Goal: Communication & Community: Share content

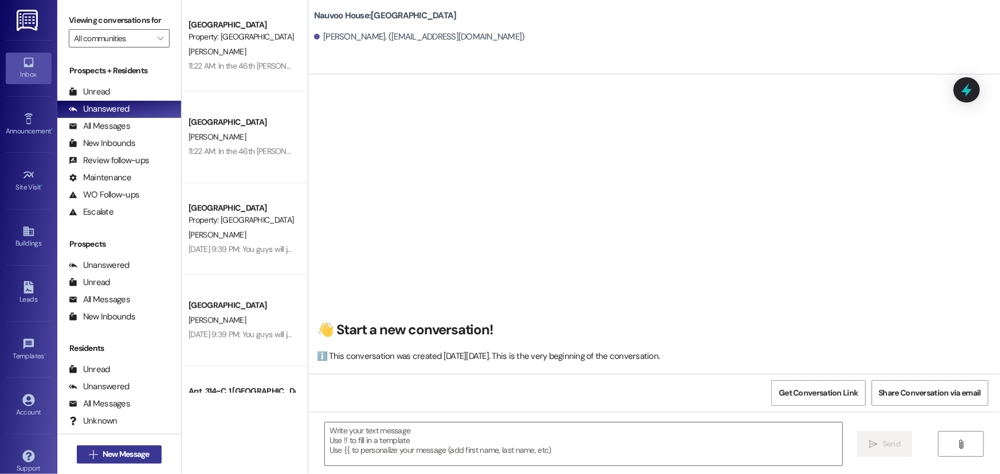
click at [132, 455] on span "New Message" at bounding box center [126, 455] width 47 height 12
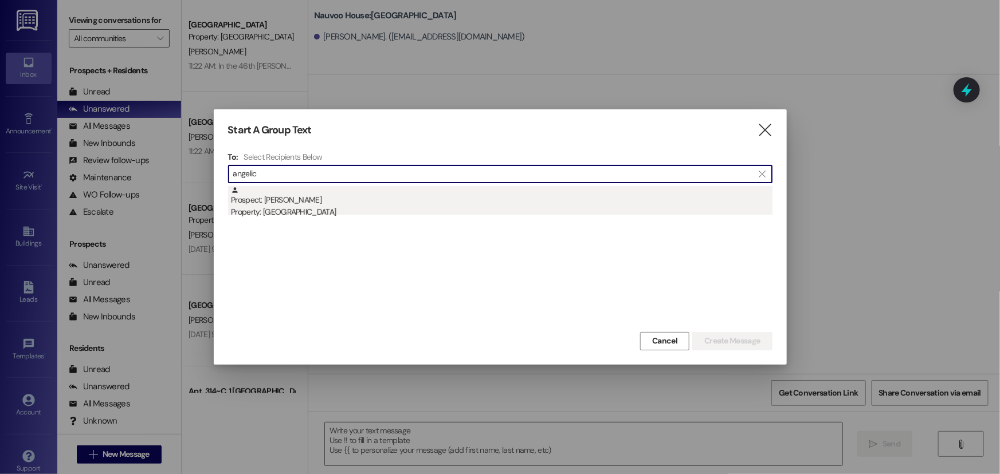
type input "angelic"
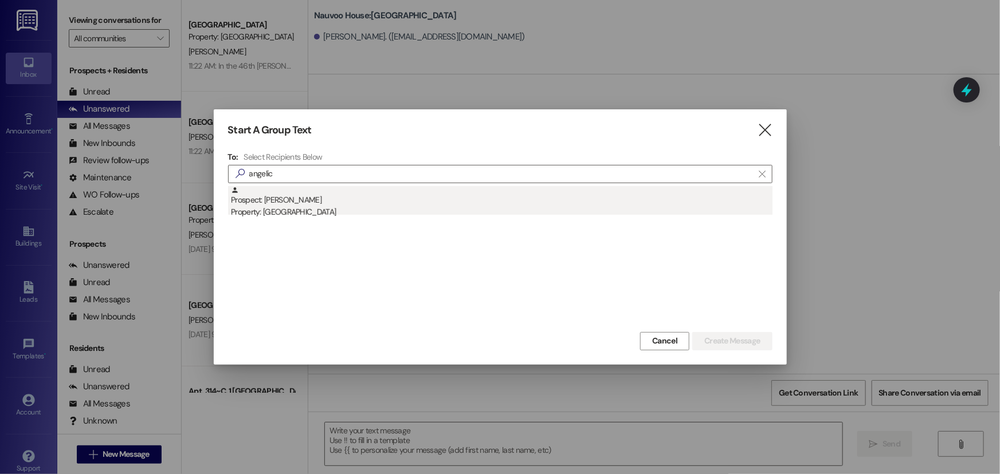
click at [372, 217] on div "Property: [GEOGRAPHIC_DATA]" at bounding box center [501, 212] width 541 height 12
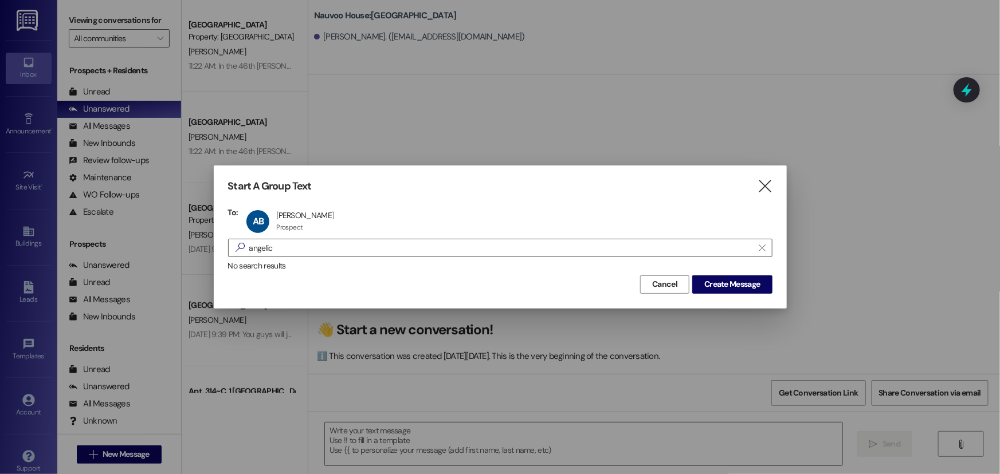
click at [746, 294] on div "Start A Group Text  To: AB [PERSON_NAME] [PERSON_NAME] Prospect Prospect click…" at bounding box center [500, 237] width 573 height 143
click at [752, 286] on span "Create Message" at bounding box center [732, 284] width 56 height 12
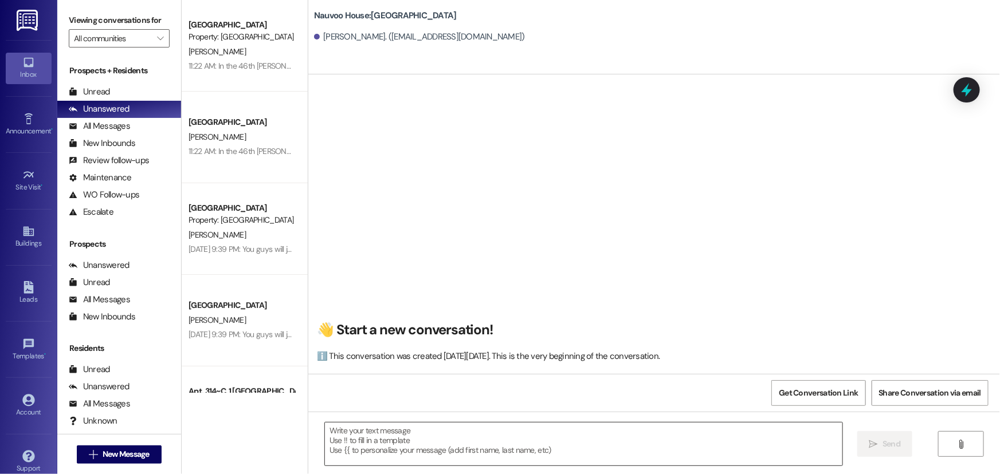
click at [375, 433] on textarea at bounding box center [583, 444] width 517 height 43
paste textarea "Hello! This is [PERSON_NAME] with Nauvoo House. We see that you started an appl…"
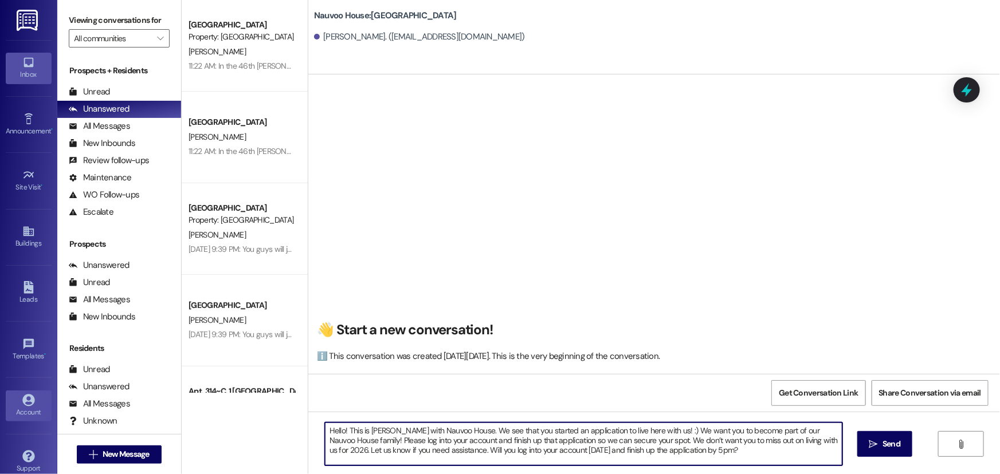
type textarea "Hello! This is [PERSON_NAME] with Nauvoo House. We see that you started an appl…"
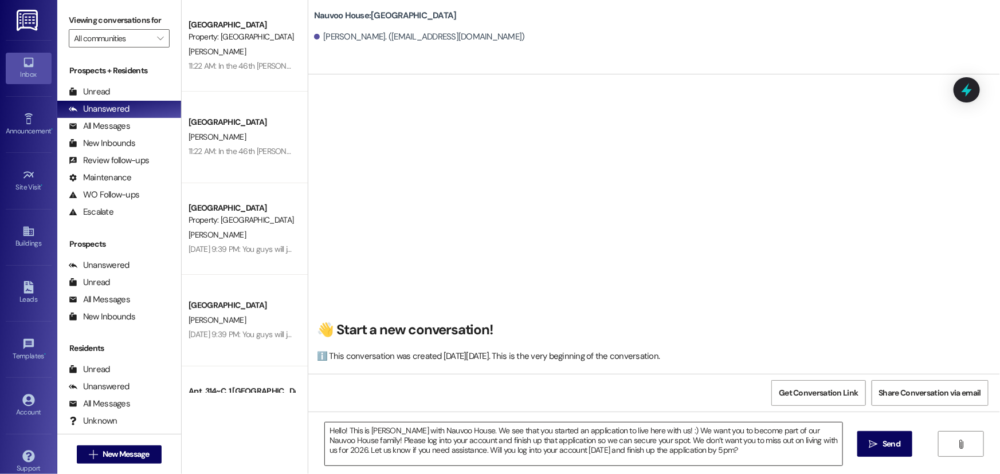
click at [508, 444] on textarea "Hello! This is [PERSON_NAME] with Nauvoo House. We see that you started an appl…" at bounding box center [583, 444] width 517 height 43
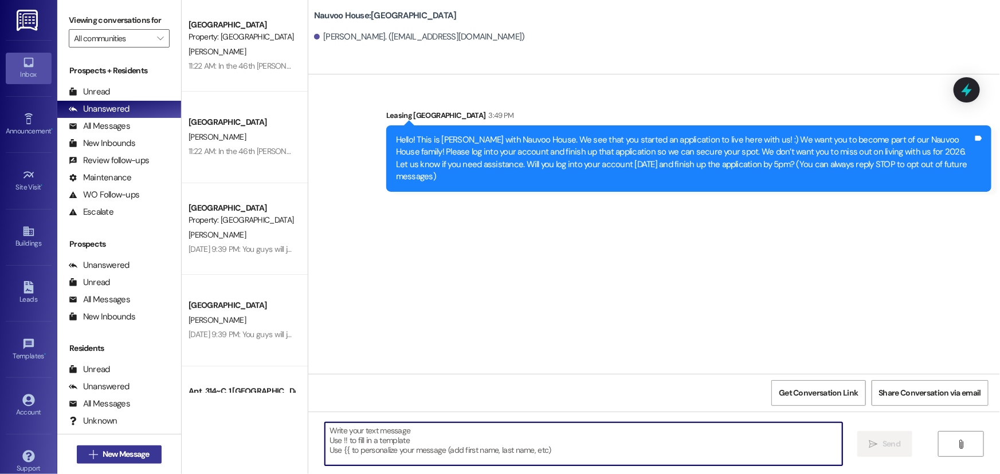
click at [103, 451] on span "New Message" at bounding box center [126, 455] width 47 height 12
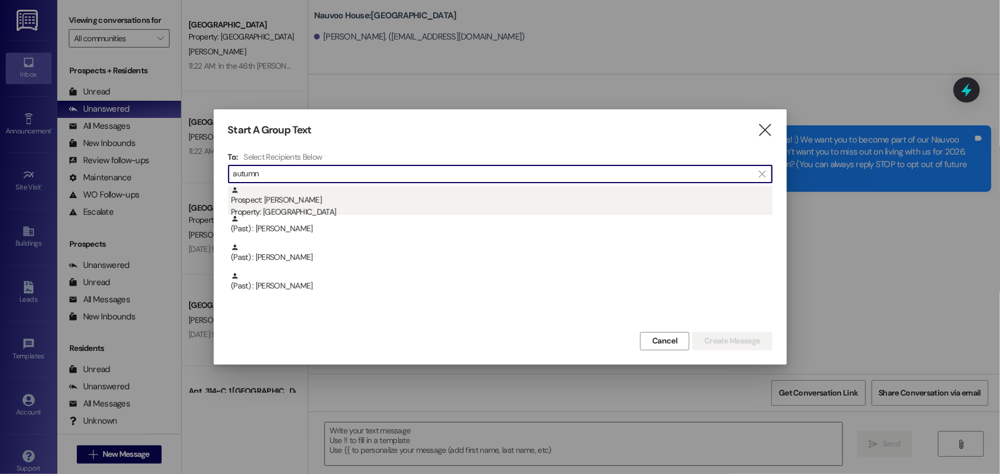
type input "autumn"
click at [300, 199] on div "Prospect: [PERSON_NAME] Property: [GEOGRAPHIC_DATA]" at bounding box center [501, 202] width 541 height 33
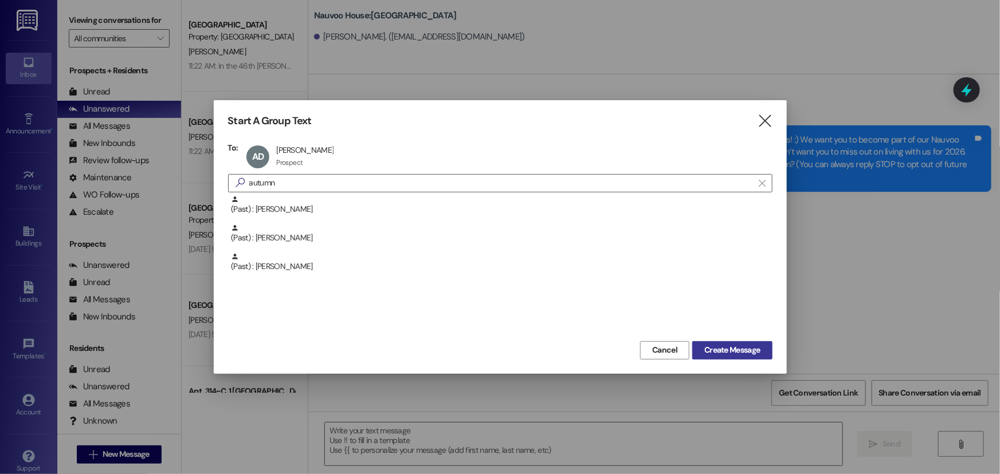
click at [710, 344] on span "Create Message" at bounding box center [732, 350] width 56 height 12
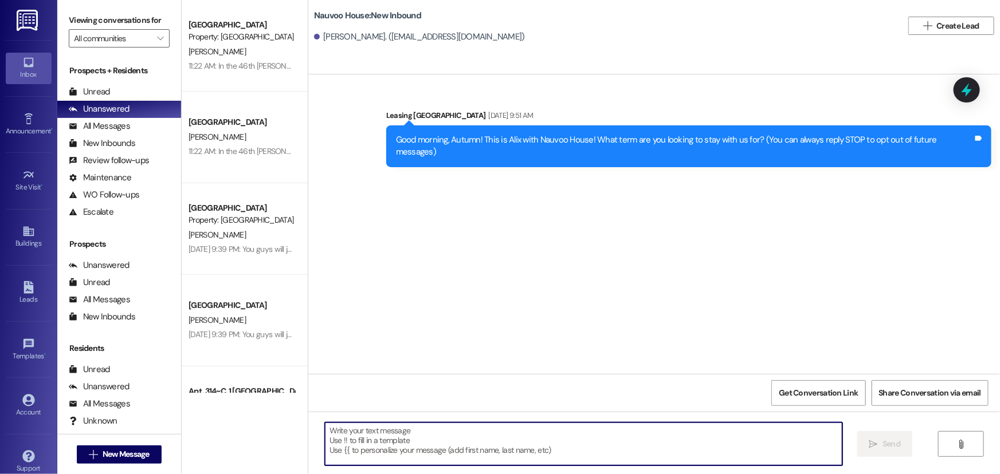
click at [381, 431] on textarea at bounding box center [583, 444] width 517 height 43
paste textarea "Hello! This is [PERSON_NAME] with Nauvoo House. We see that you started an appl…"
type textarea "Hello! This is [PERSON_NAME] with Nauvoo House. We see that you started an appl…"
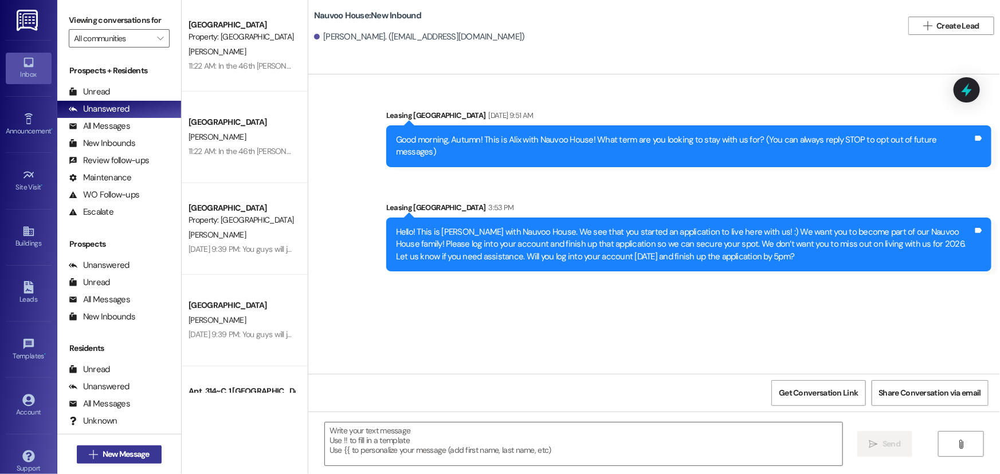
click at [117, 457] on span "New Message" at bounding box center [126, 455] width 47 height 12
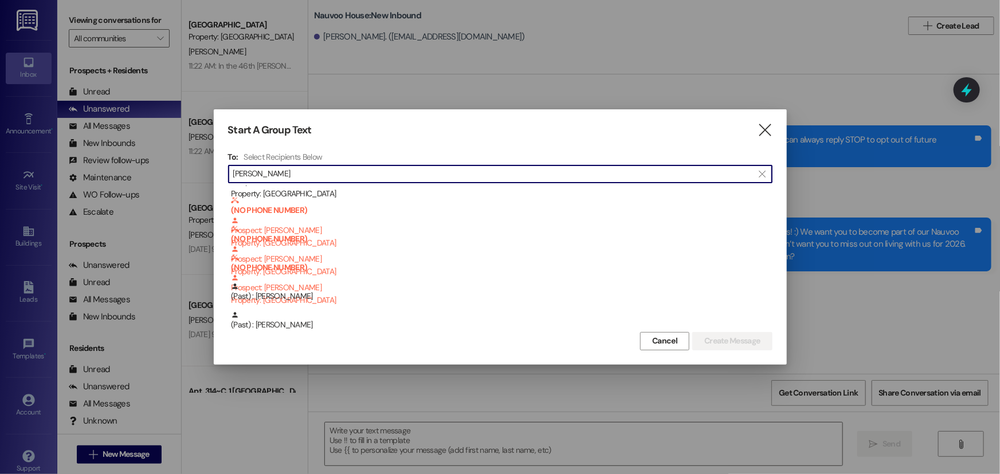
scroll to position [29, 0]
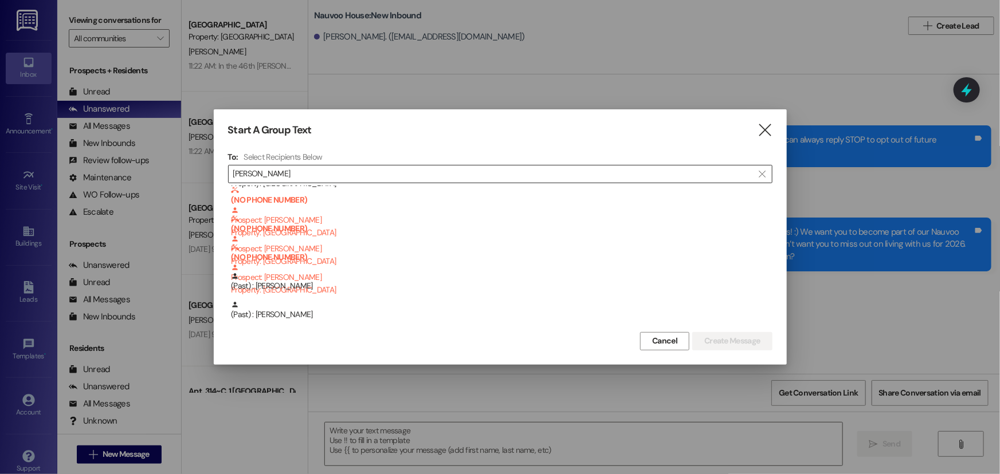
click at [304, 175] on input "[PERSON_NAME]" at bounding box center [493, 174] width 520 height 16
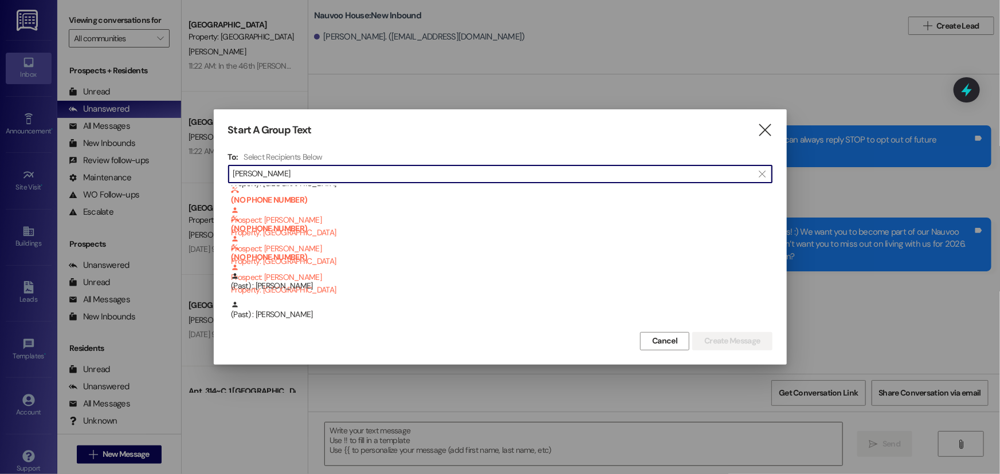
click at [304, 175] on input "[PERSON_NAME]" at bounding box center [493, 174] width 520 height 16
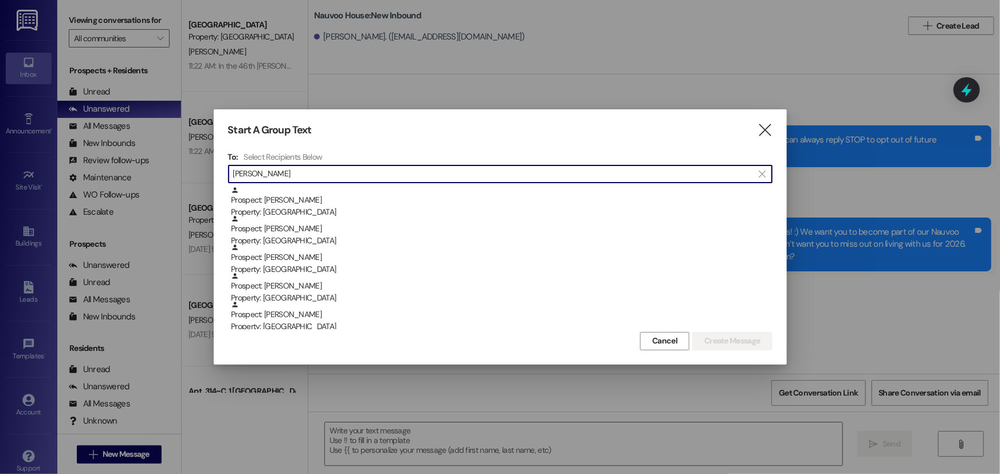
scroll to position [0, 0]
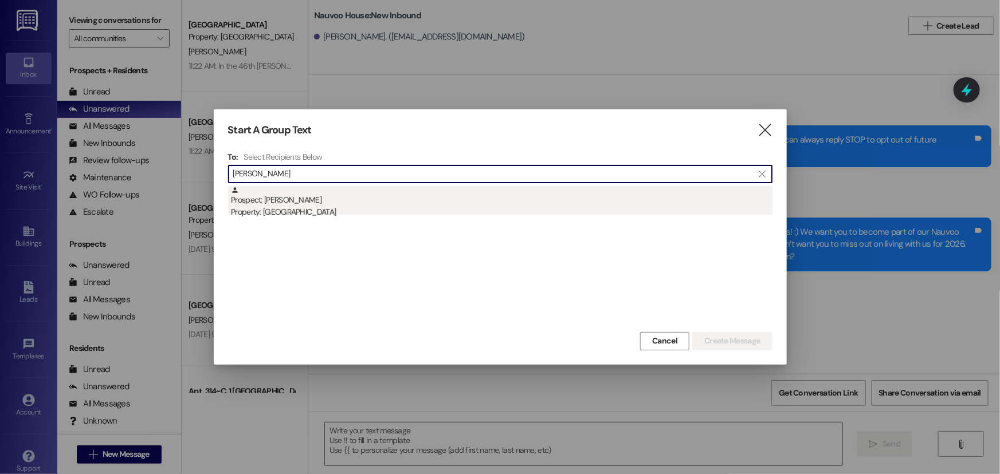
type input "[PERSON_NAME]"
click at [314, 199] on div "Prospect: [PERSON_NAME] Property: [GEOGRAPHIC_DATA]" at bounding box center [501, 202] width 541 height 33
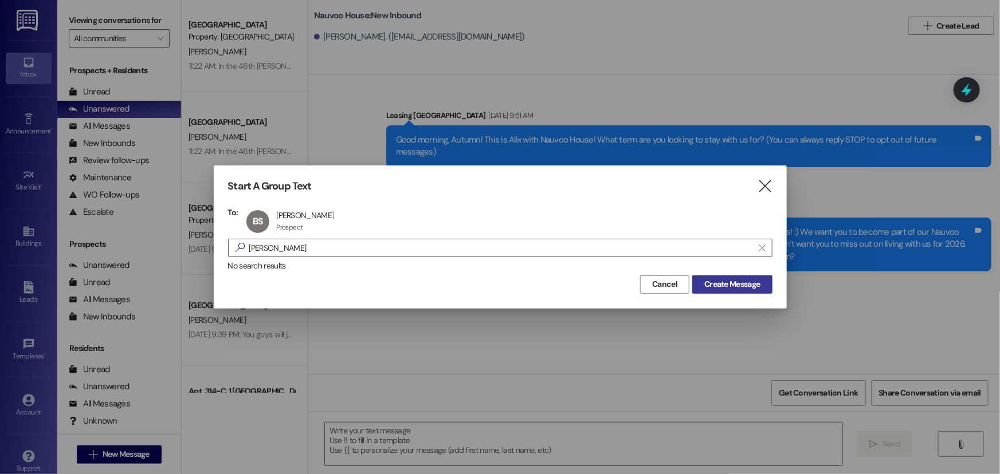
click at [705, 286] on span "Create Message" at bounding box center [732, 284] width 56 height 12
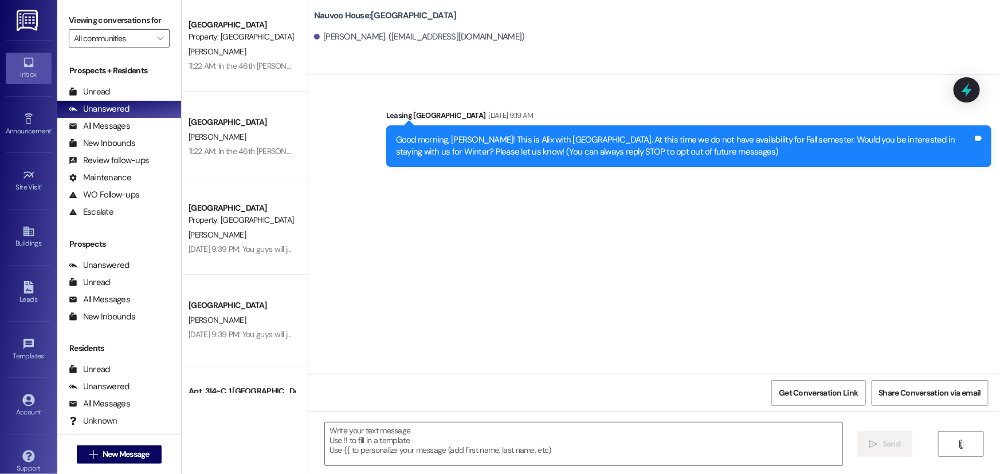
click at [400, 447] on textarea at bounding box center [583, 444] width 517 height 43
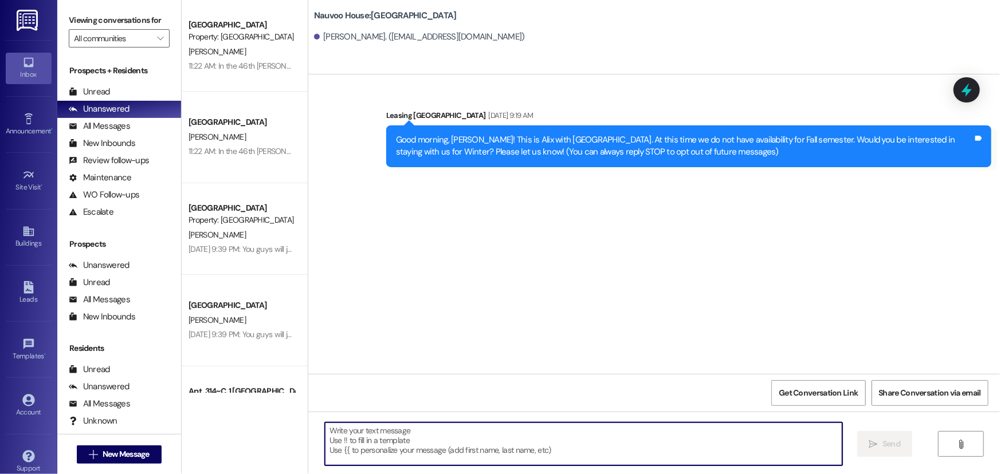
paste textarea "Hello! This is [PERSON_NAME] with Nauvoo House. We see that you started an appl…"
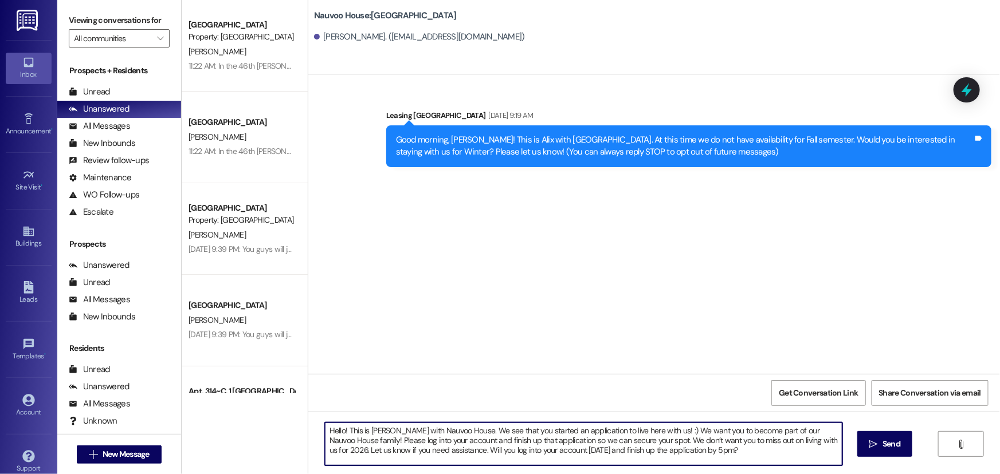
click at [539, 451] on textarea "Hello! This is [PERSON_NAME] with Nauvoo House. We see that you started an appl…" at bounding box center [583, 444] width 517 height 43
drag, startPoint x: 648, startPoint y: 450, endPoint x: 625, endPoint y: 447, distance: 23.1
click at [625, 447] on textarea "Hello! This is [PERSON_NAME] with Nauvoo House. We see that you started an appl…" at bounding box center [583, 444] width 517 height 43
drag, startPoint x: 610, startPoint y: 449, endPoint x: 304, endPoint y: 426, distance: 306.8
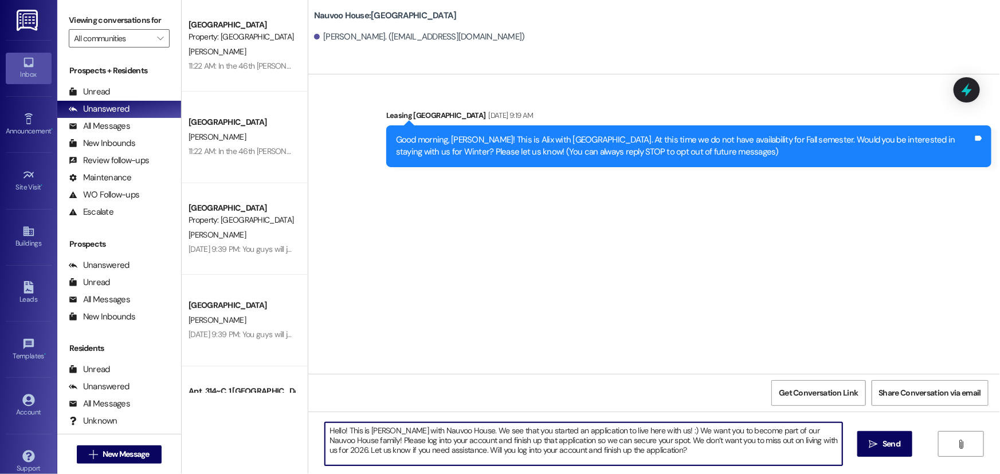
click at [308, 426] on div "Hello! This is [PERSON_NAME] with Nauvoo House. We see that you started an appl…" at bounding box center [653, 455] width 691 height 86
type textarea "Hello! This is [PERSON_NAME] with Nauvoo House. We see that you started an appl…"
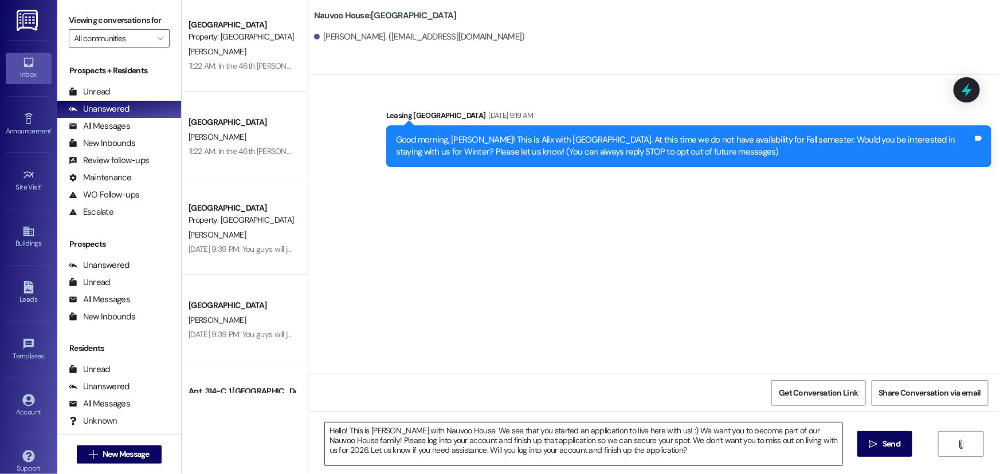
click at [669, 453] on textarea "Hello! This is [PERSON_NAME] with Nauvoo House. We see that you started an appl…" at bounding box center [583, 444] width 517 height 43
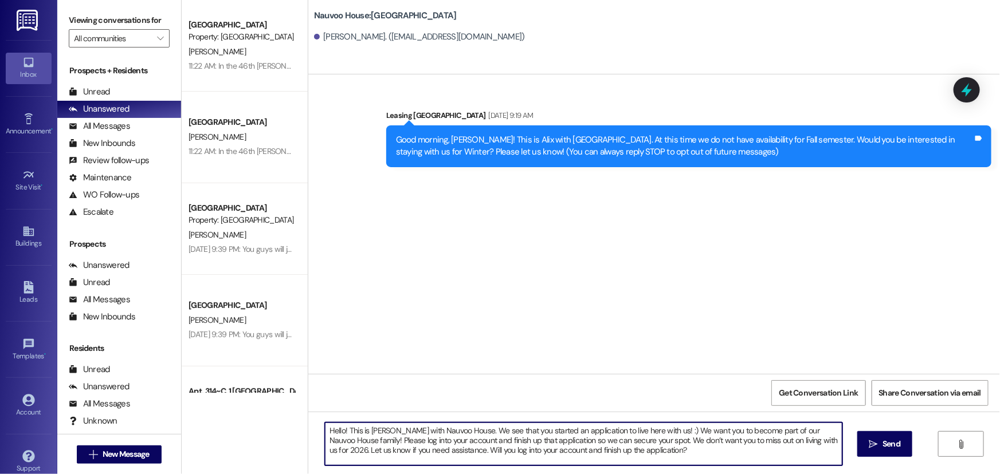
click at [669, 453] on textarea "Hello! This is [PERSON_NAME] with Nauvoo House. We see that you started an appl…" at bounding box center [583, 444] width 517 height 43
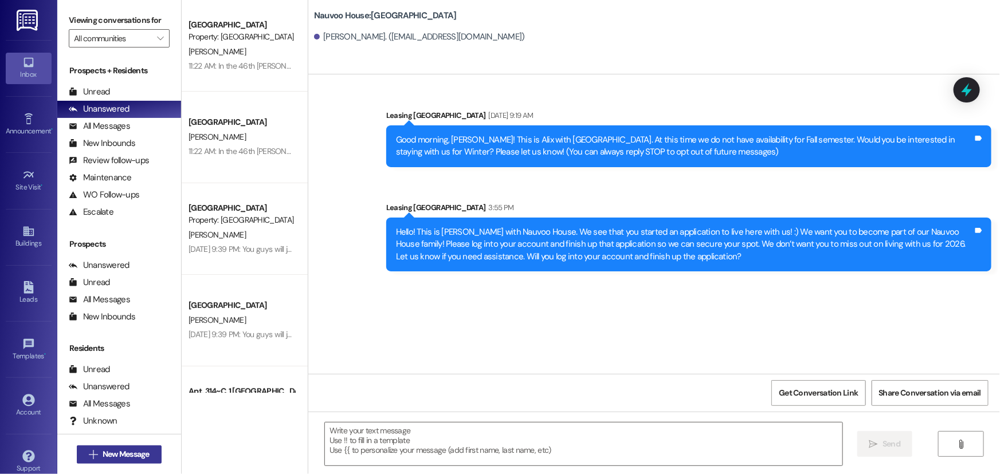
click at [136, 457] on span "New Message" at bounding box center [126, 455] width 47 height 12
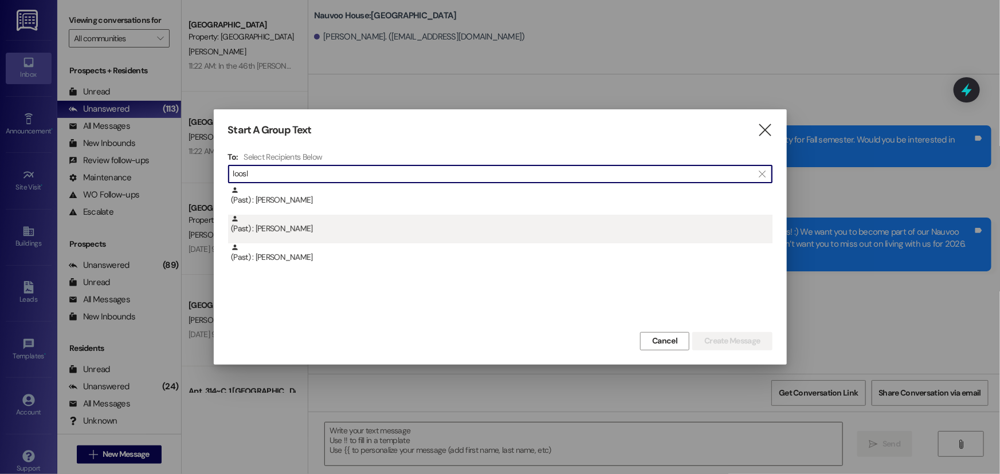
type input "loosl"
click at [342, 231] on div "(Past) : [PERSON_NAME]" at bounding box center [501, 225] width 541 height 20
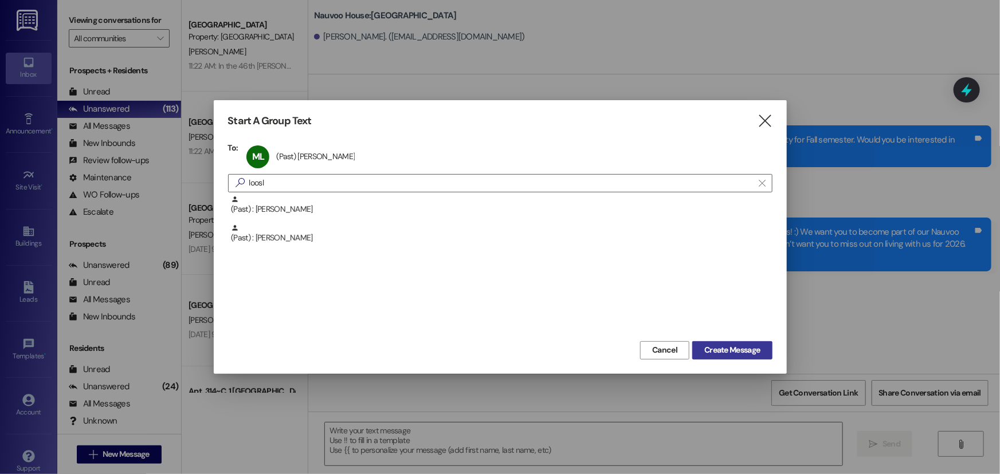
click at [699, 353] on button "Create Message" at bounding box center [732, 350] width 80 height 18
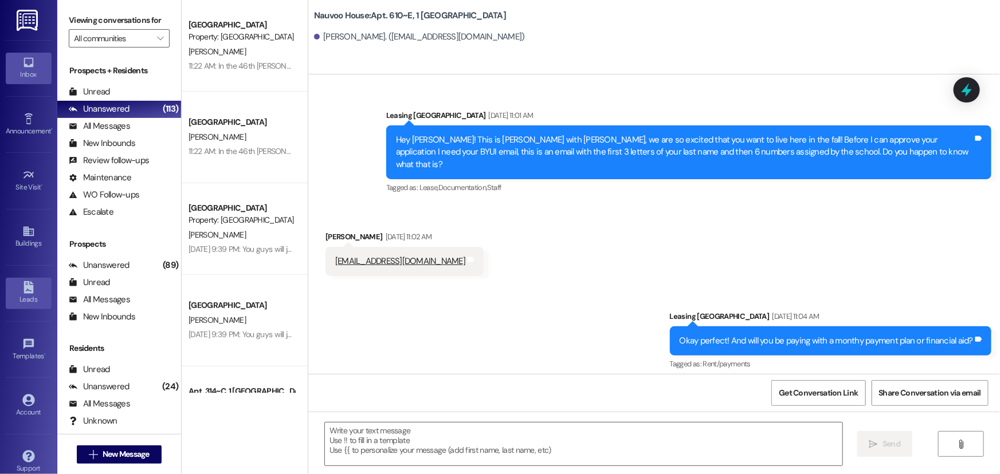
scroll to position [18982, 0]
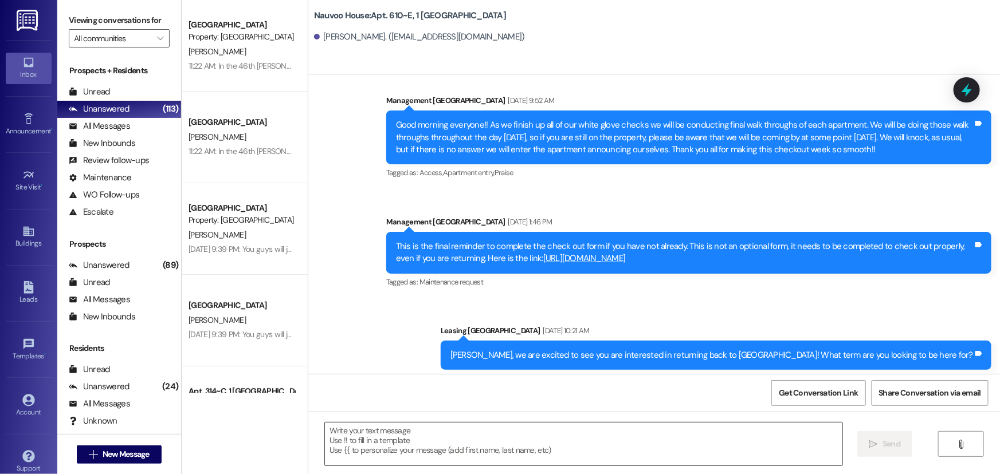
click at [430, 448] on textarea at bounding box center [583, 444] width 517 height 43
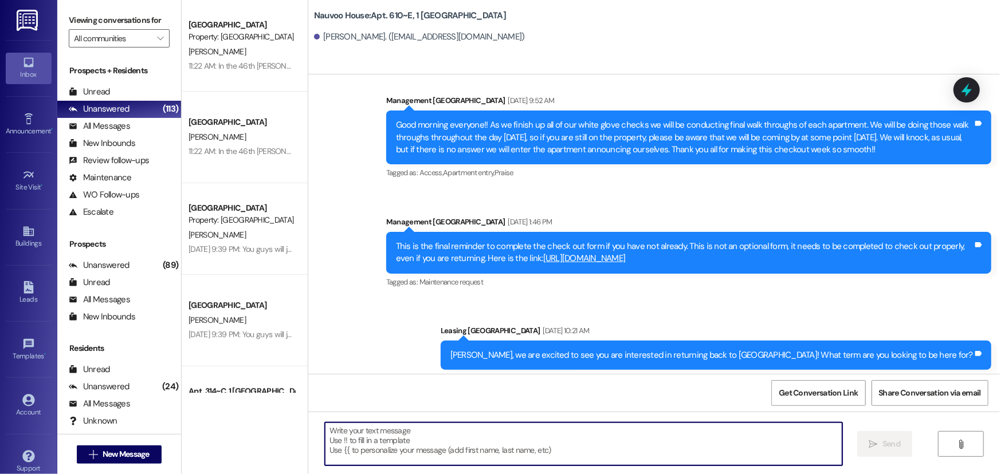
paste textarea "Hello! This is [PERSON_NAME] with Nauvoo House. We see that you started an appl…"
type textarea "Hello! This is [PERSON_NAME] with Nauvoo House. We see that you started an appl…"
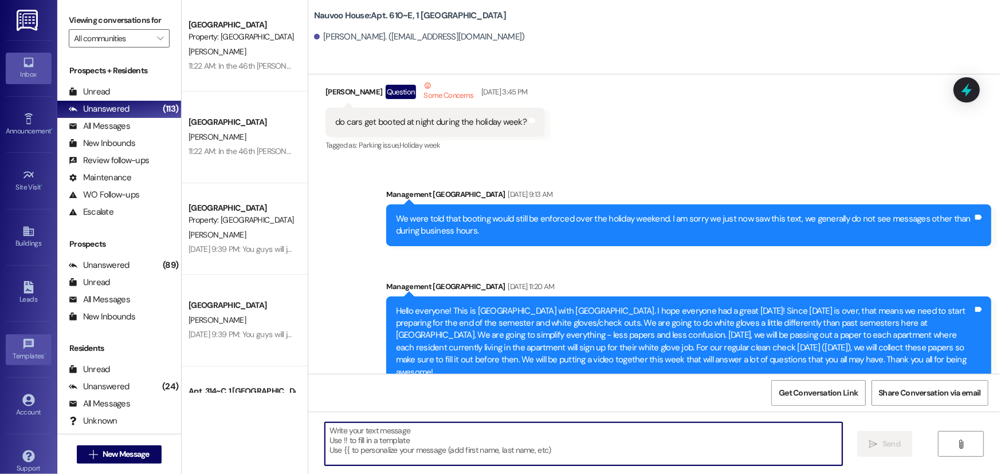
scroll to position [17413, 0]
